Goal: Task Accomplishment & Management: Use online tool/utility

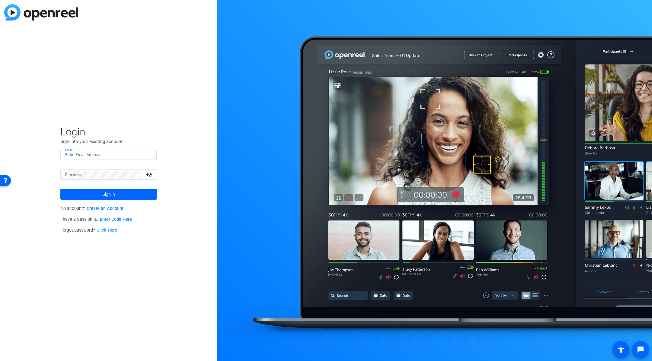
click at [109, 155] on input "Email" at bounding box center [108, 154] width 87 height 7
click at [88, 156] on input "Email" at bounding box center [108, 154] width 87 height 7
click at [86, 157] on input "Email" at bounding box center [108, 154] width 87 height 7
type input "j"
type input "Yosef.alexander@aexp.com"
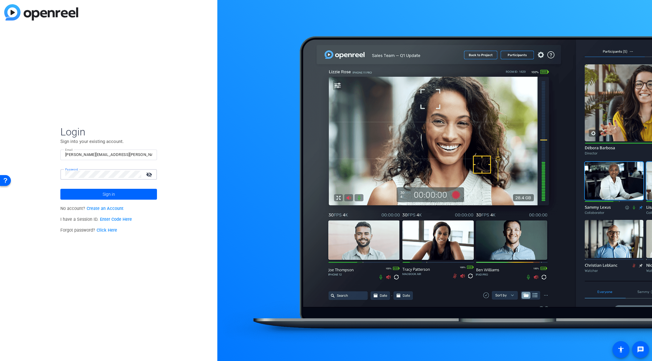
click at [60, 189] on button "Sign in" at bounding box center [108, 194] width 97 height 11
click at [128, 190] on span at bounding box center [108, 194] width 97 height 14
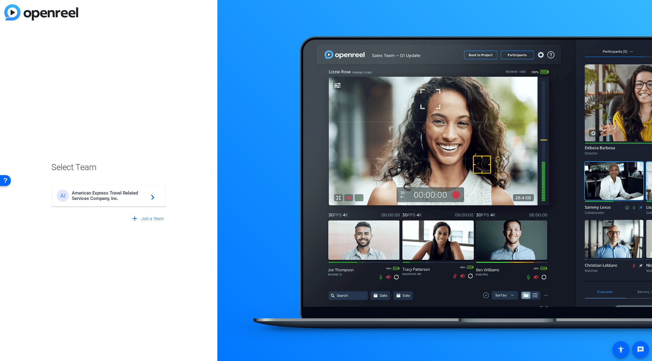
click at [133, 193] on span "American Express Travel Related Services Company, Inc." at bounding box center [109, 195] width 75 height 11
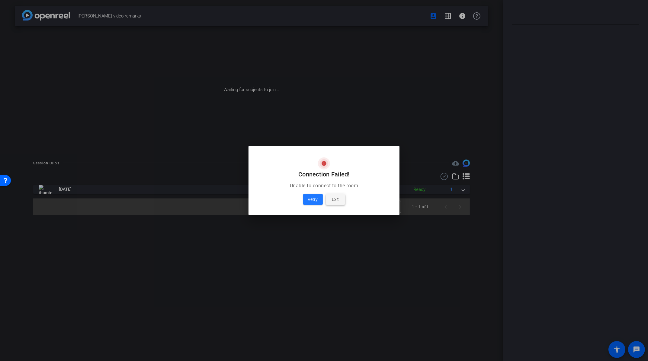
click at [340, 198] on span at bounding box center [335, 199] width 19 height 14
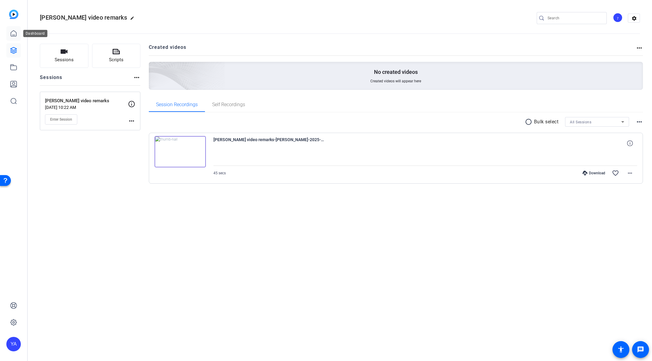
click at [14, 34] on icon at bounding box center [13, 33] width 7 height 7
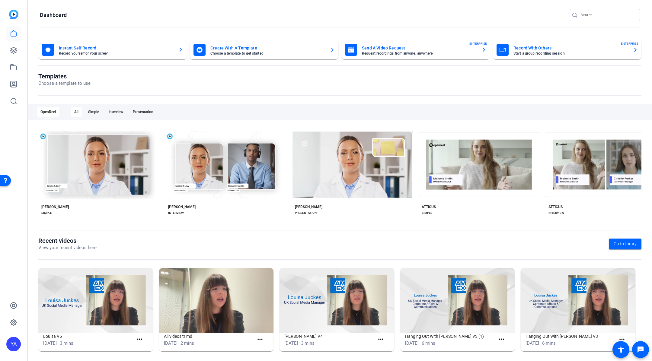
click at [440, 49] on mat-card-title "Send A Video Request" at bounding box center [419, 47] width 115 height 7
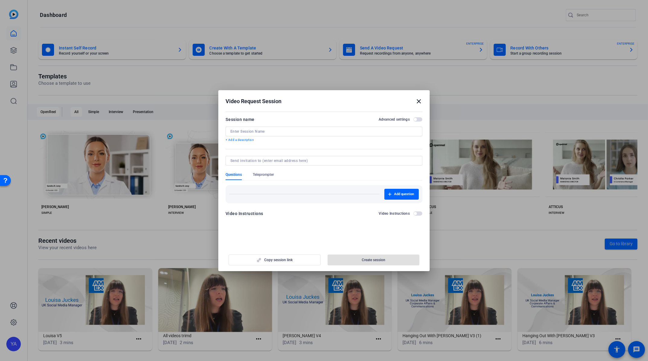
click at [263, 132] on input at bounding box center [323, 131] width 187 height 5
paste input "Global WIN Town Hall"
type input "Global WIN Town Hall"
click at [416, 213] on span "button" at bounding box center [414, 213] width 3 height 3
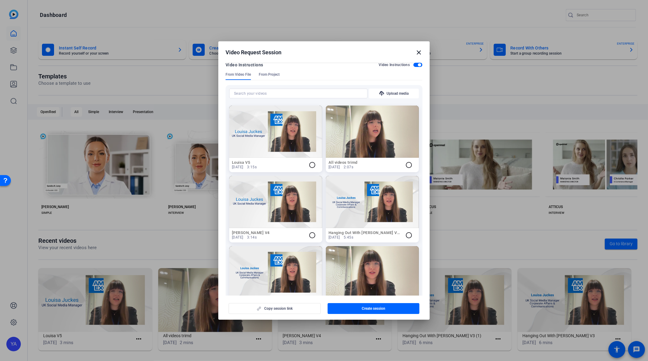
scroll to position [112, 0]
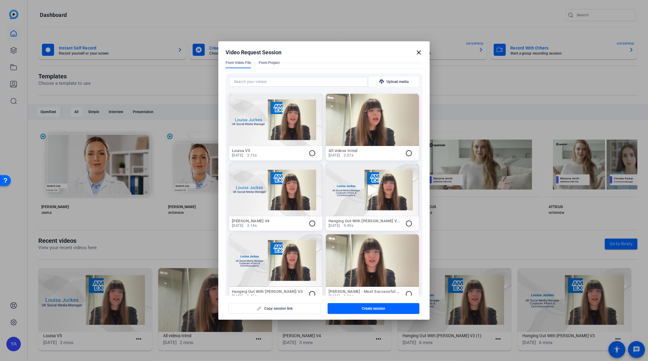
click at [369, 192] on icon at bounding box center [372, 190] width 11 height 11
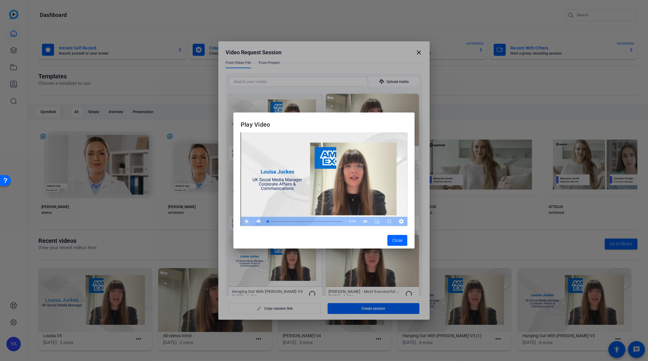
click at [241, 222] on span "Video Player" at bounding box center [241, 221] width 0 height 9
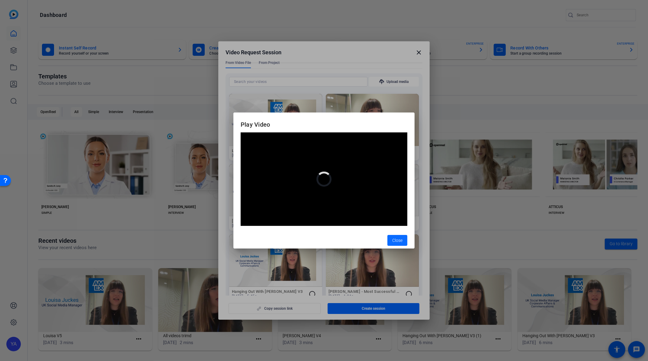
click at [402, 239] on button "Close" at bounding box center [397, 240] width 20 height 11
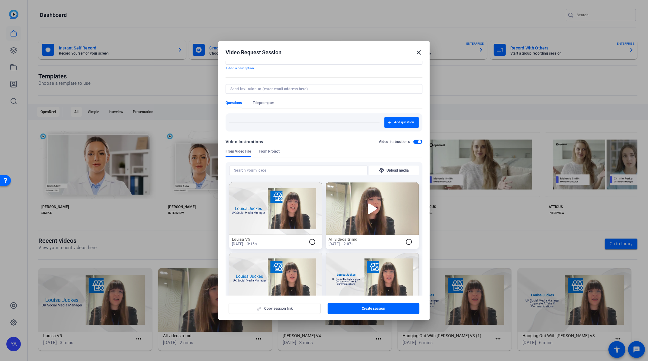
scroll to position [20, 0]
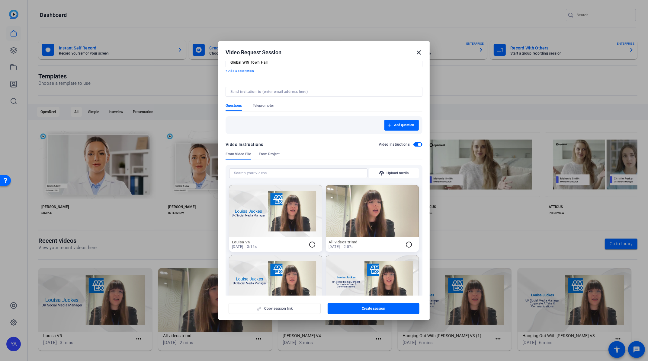
click at [273, 154] on span "From Project" at bounding box center [269, 154] width 21 height 5
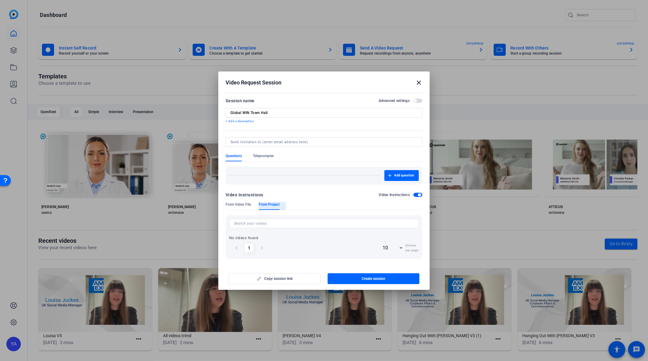
scroll to position [0, 0]
click at [417, 193] on span "button" at bounding box center [417, 195] width 9 height 4
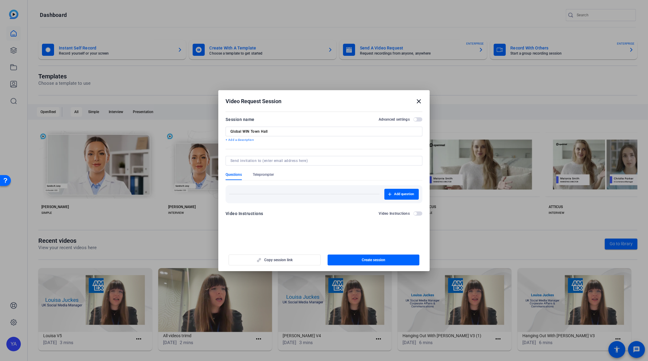
click at [416, 213] on span "button" at bounding box center [414, 213] width 3 height 3
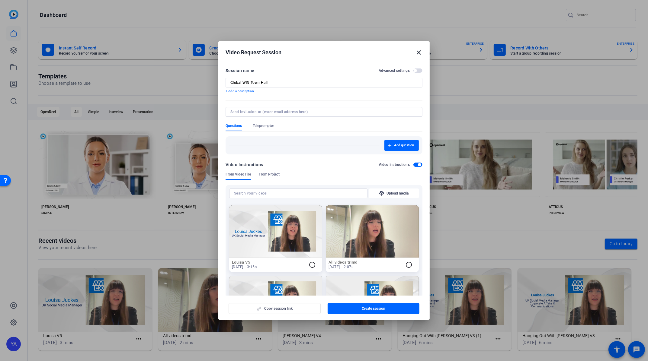
click at [413, 163] on span "button" at bounding box center [417, 165] width 9 height 4
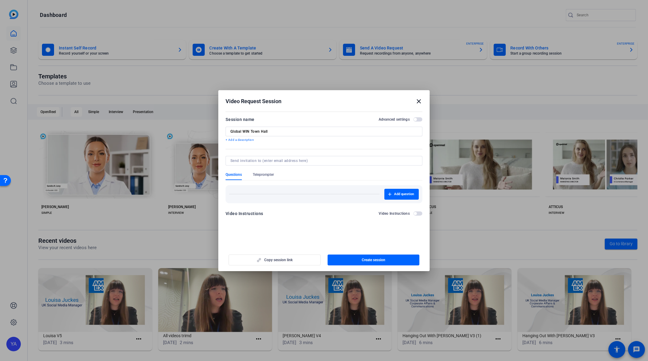
click at [416, 120] on span "button" at bounding box center [414, 119] width 3 height 3
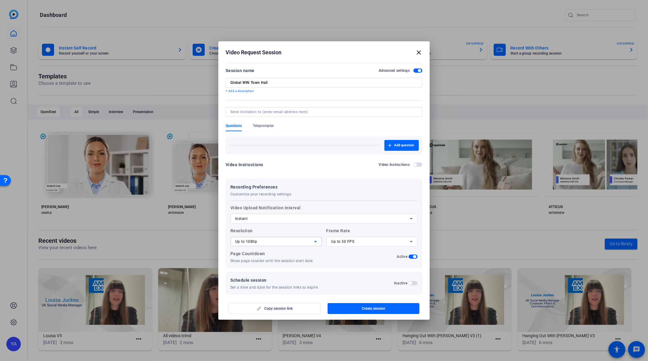
click at [307, 244] on div "Up to 1080p" at bounding box center [274, 241] width 79 height 7
click at [307, 244] on div at bounding box center [324, 180] width 648 height 361
click at [307, 244] on div "Up to 1080p" at bounding box center [274, 241] width 79 height 7
click at [255, 276] on mat-option "Up to 4K" at bounding box center [274, 273] width 89 height 10
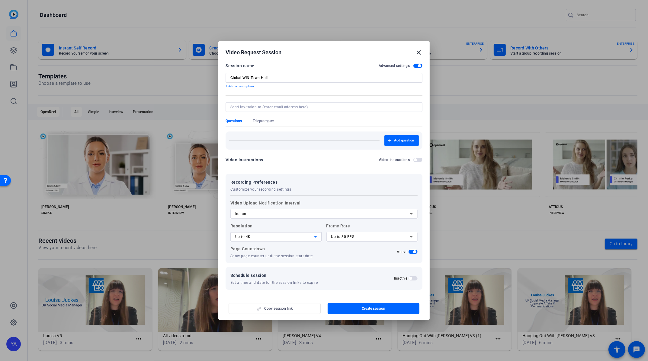
scroll to position [5, 0]
click at [363, 311] on span "Create session" at bounding box center [374, 308] width 24 height 5
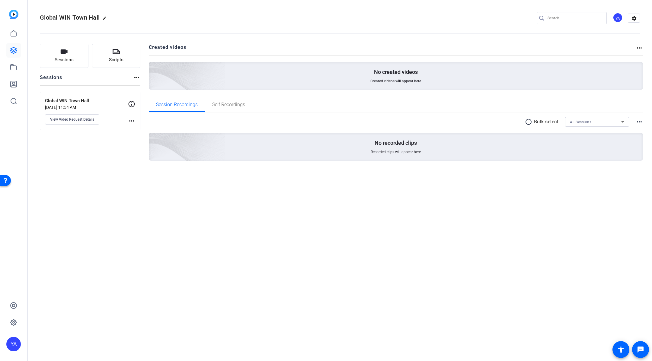
click at [137, 121] on div "Global WIN Town Hall Oct 09, 2025 @ 11:54 AM View Video Request Details more_ho…" at bounding box center [90, 111] width 100 height 39
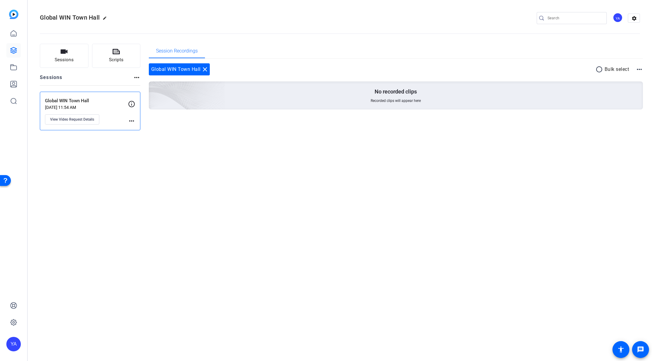
click at [132, 121] on mat-icon "more_horiz" at bounding box center [131, 120] width 7 height 7
click at [135, 78] on div at bounding box center [326, 180] width 652 height 361
click at [136, 78] on mat-icon "more_horiz" at bounding box center [136, 77] width 7 height 7
click at [84, 120] on div at bounding box center [326, 180] width 652 height 361
click at [65, 119] on span "View Video Request Details" at bounding box center [72, 119] width 44 height 5
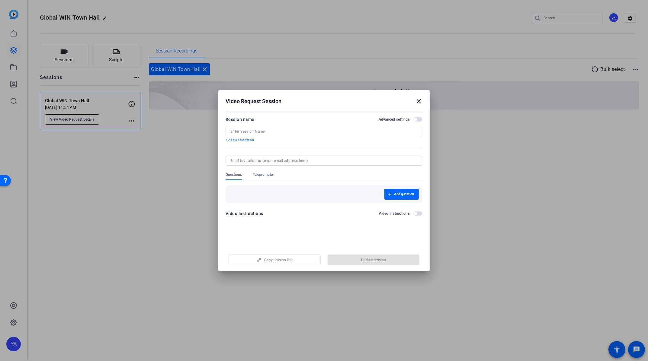
type input "Global WIN Town Hall"
click at [414, 214] on span "button" at bounding box center [414, 213] width 3 height 3
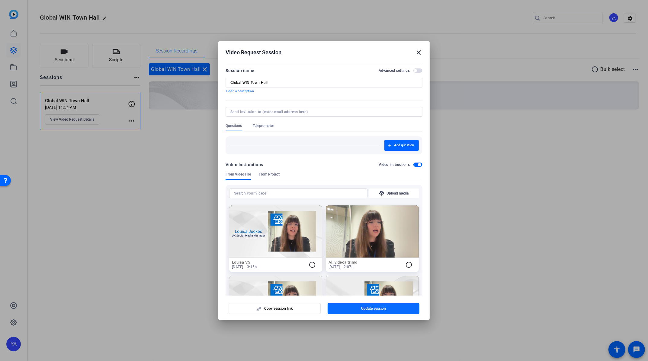
click at [365, 309] on span "Update session" at bounding box center [373, 308] width 25 height 5
click at [284, 309] on span "Copy session link" at bounding box center [278, 308] width 28 height 5
click at [285, 310] on span "Copy session link" at bounding box center [278, 308] width 28 height 5
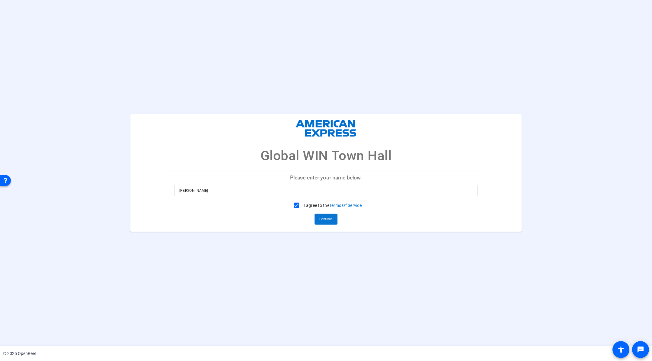
click at [327, 219] on span "Continue" at bounding box center [325, 219] width 13 height 9
